Goal: Navigation & Orientation: Understand site structure

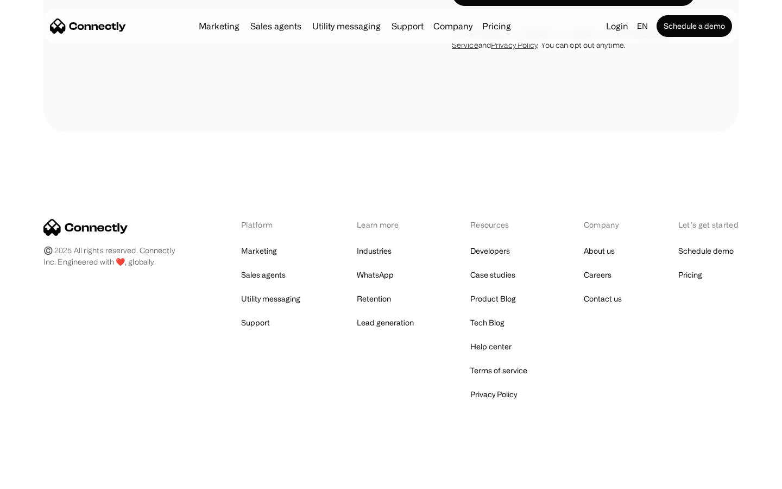
scroll to position [931, 0]
